Goal: Check status

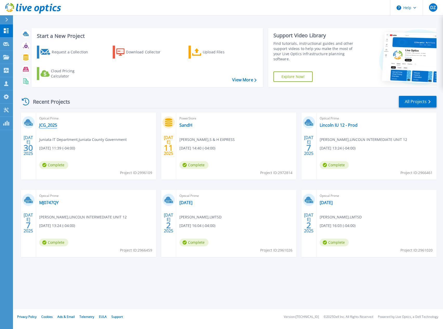
click at [55, 125] on link "JCG_2025" at bounding box center [48, 125] width 18 height 5
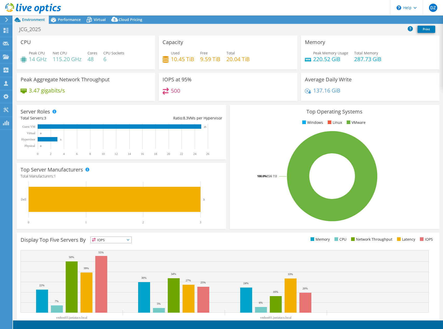
select select "USD"
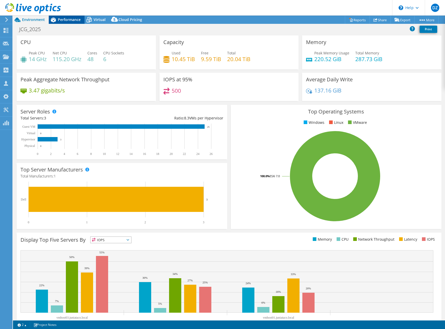
click at [64, 19] on span "Performance" at bounding box center [69, 19] width 23 height 5
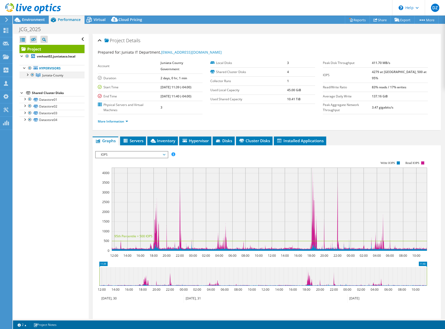
click at [29, 74] on div at bounding box center [27, 74] width 5 height 5
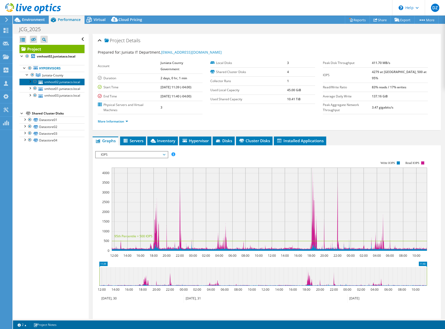
click at [50, 82] on link "vmhost02.juniataco.local" at bounding box center [51, 82] width 65 height 7
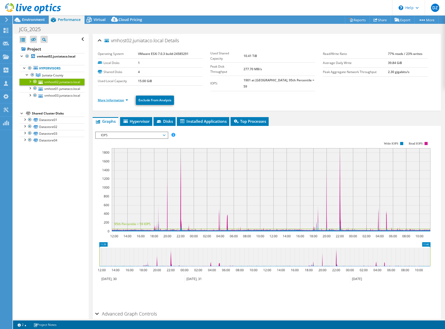
click at [128, 98] on link "More Information" at bounding box center [113, 100] width 30 height 4
